Goal: Find specific page/section: Find specific page/section

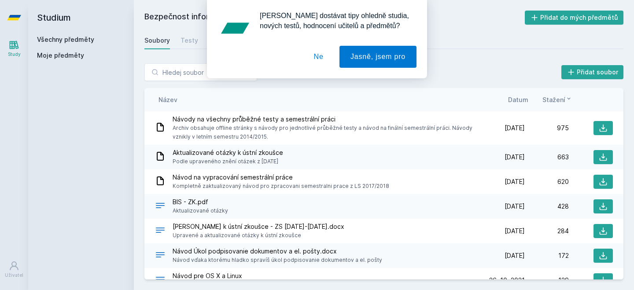
click at [320, 60] on button "Ne" at bounding box center [319, 57] width 32 height 22
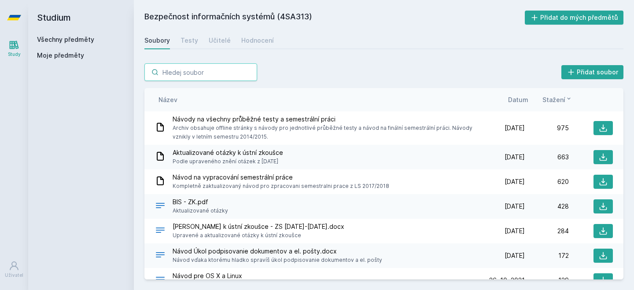
click at [206, 77] on input "search" at bounding box center [200, 72] width 113 height 18
paste input "4SA260"
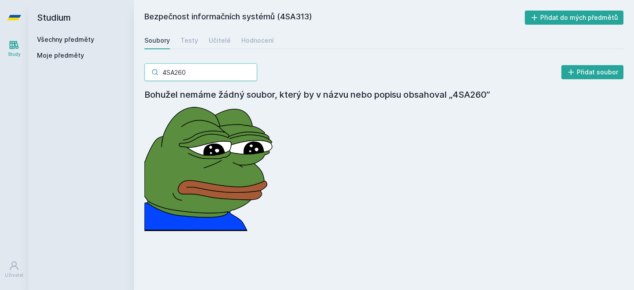
type input "4SA260"
click at [63, 40] on link "Všechny předměty" at bounding box center [65, 39] width 57 height 7
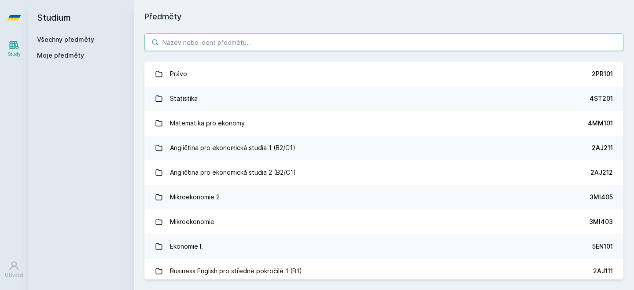
click at [196, 44] on input "search" at bounding box center [383, 42] width 479 height 18
paste input "4SA260"
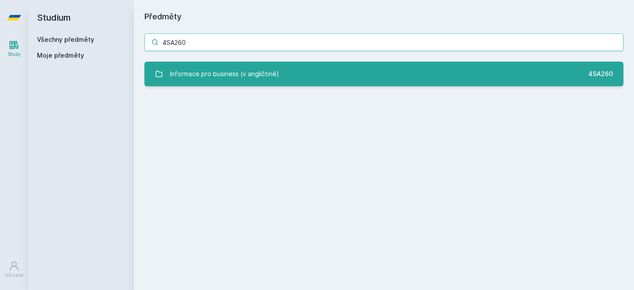
type input "4SA260"
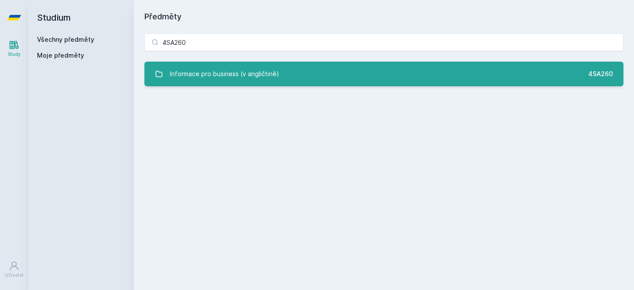
click at [193, 69] on div "Informace pro business (v angličtině)" at bounding box center [224, 74] width 109 height 18
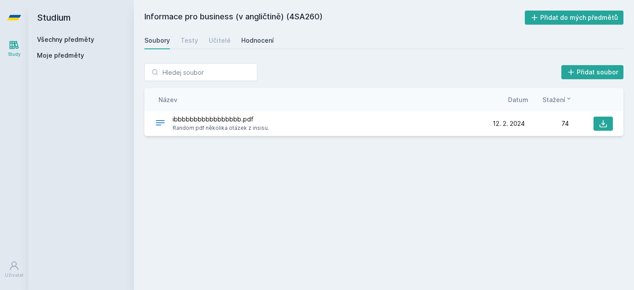
click at [254, 41] on div "Hodnocení" at bounding box center [257, 40] width 33 height 9
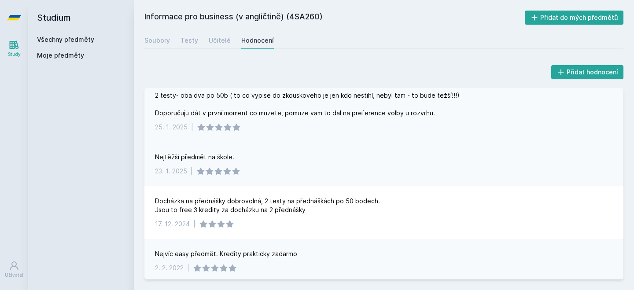
scroll to position [46, 0]
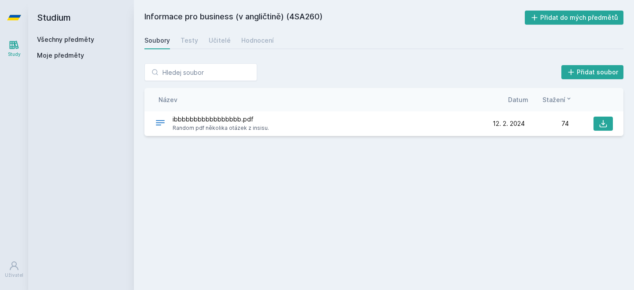
click at [50, 38] on link "Všechny předměty" at bounding box center [65, 39] width 57 height 7
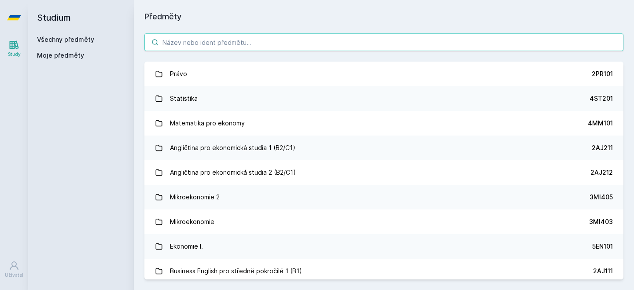
click at [209, 46] on input "search" at bounding box center [383, 42] width 479 height 18
paste input "4ME260"
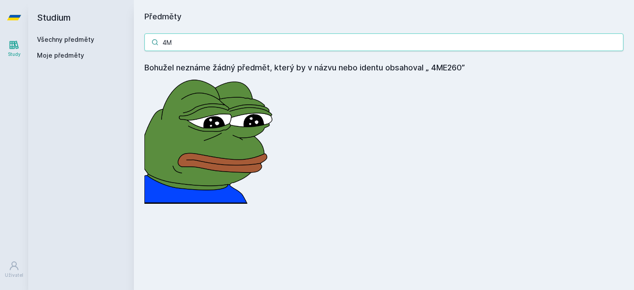
type input "4"
